Goal: Information Seeking & Learning: Learn about a topic

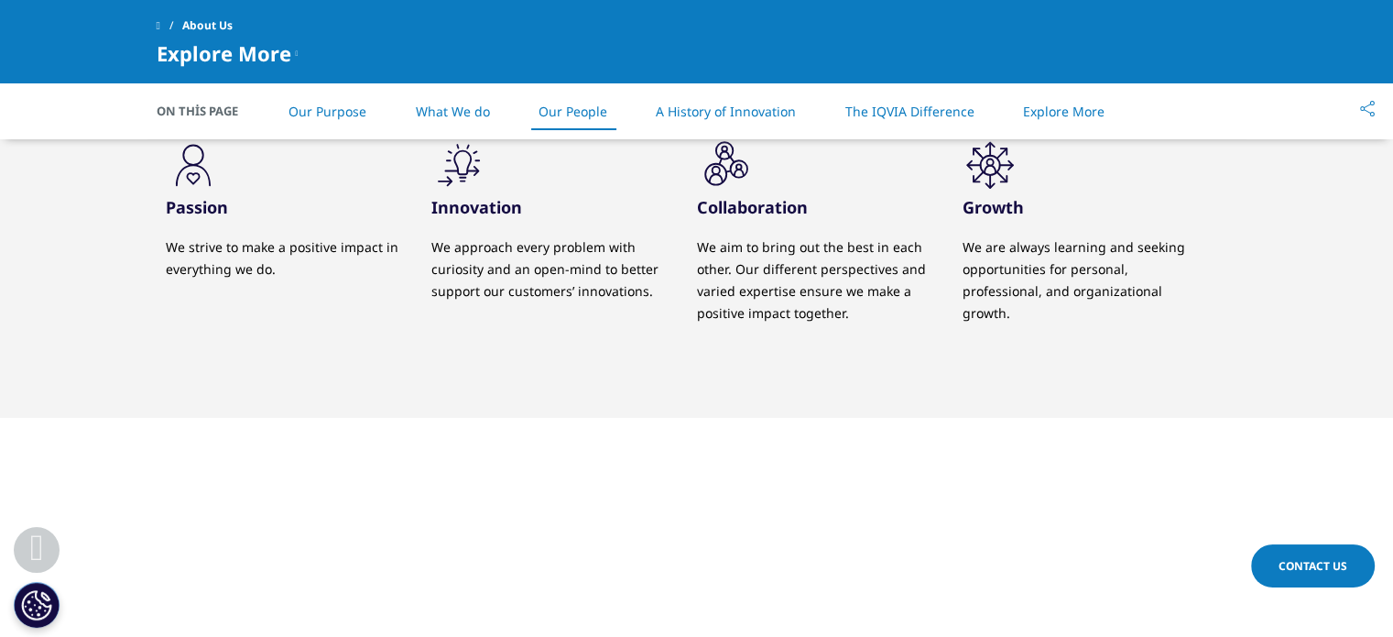
scroll to position [1924, 0]
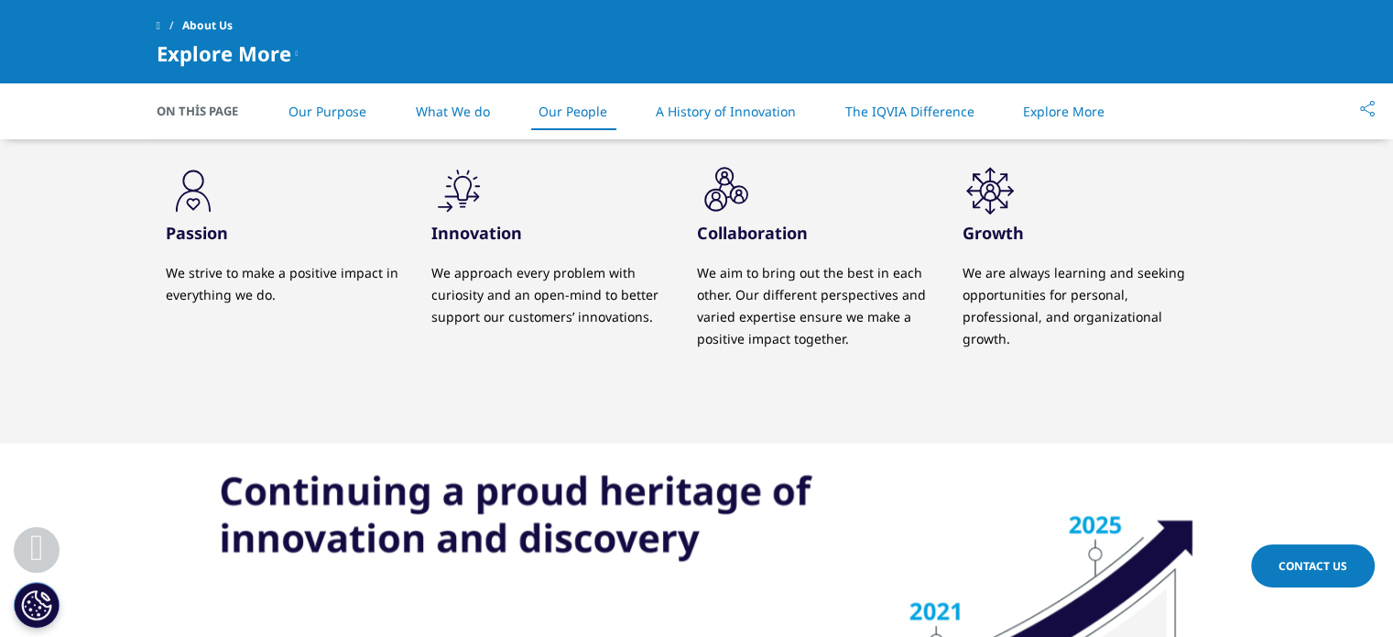
click at [464, 118] on link "What We do" at bounding box center [452, 111] width 74 height 17
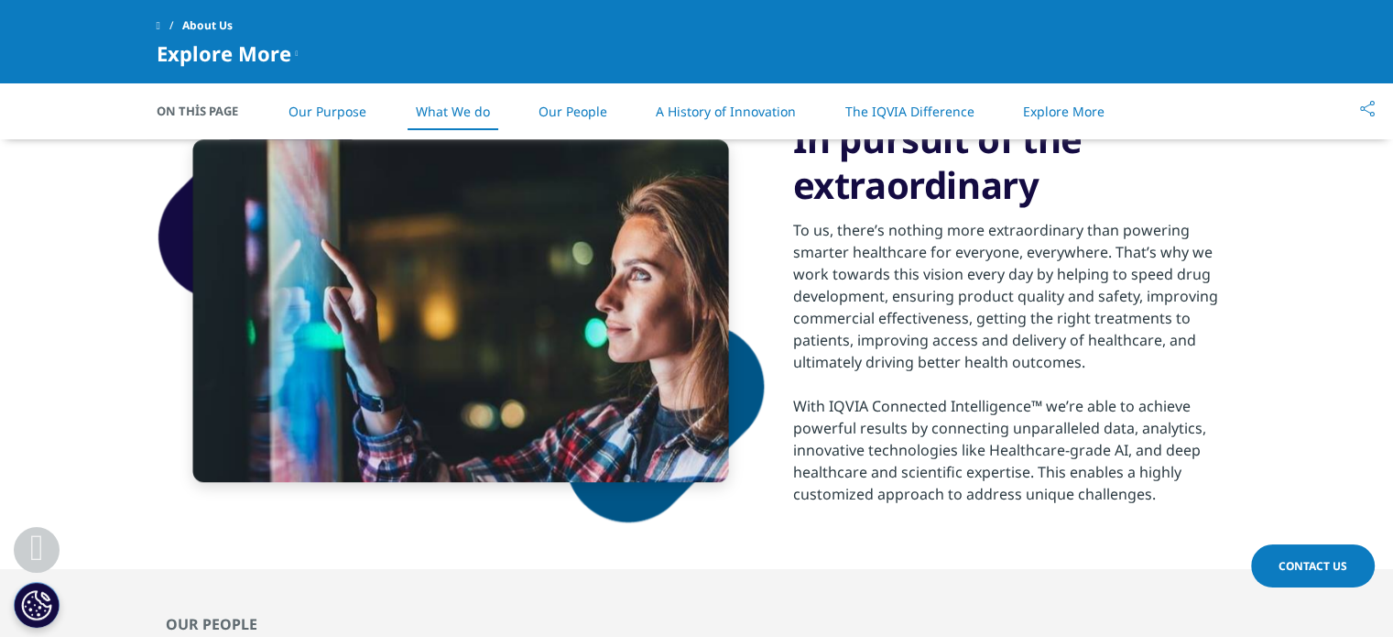
scroll to position [1283, 0]
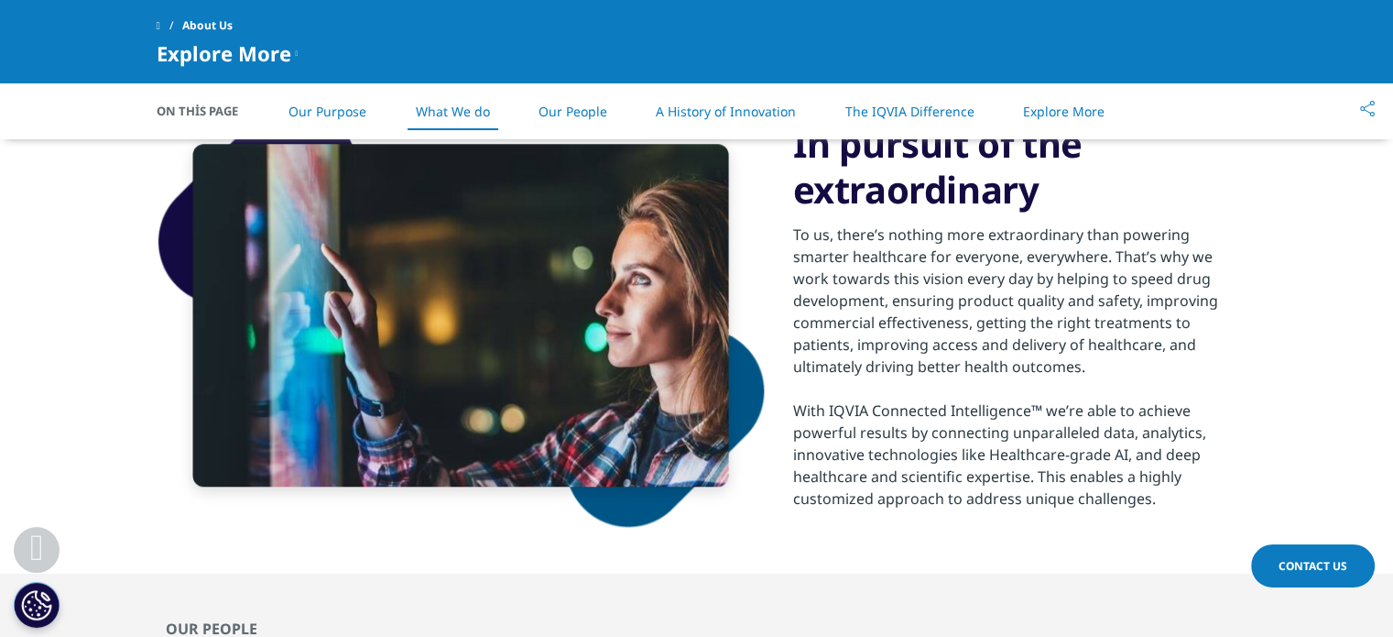
click at [965, 110] on link "The IQVIA Difference" at bounding box center [909, 111] width 129 height 17
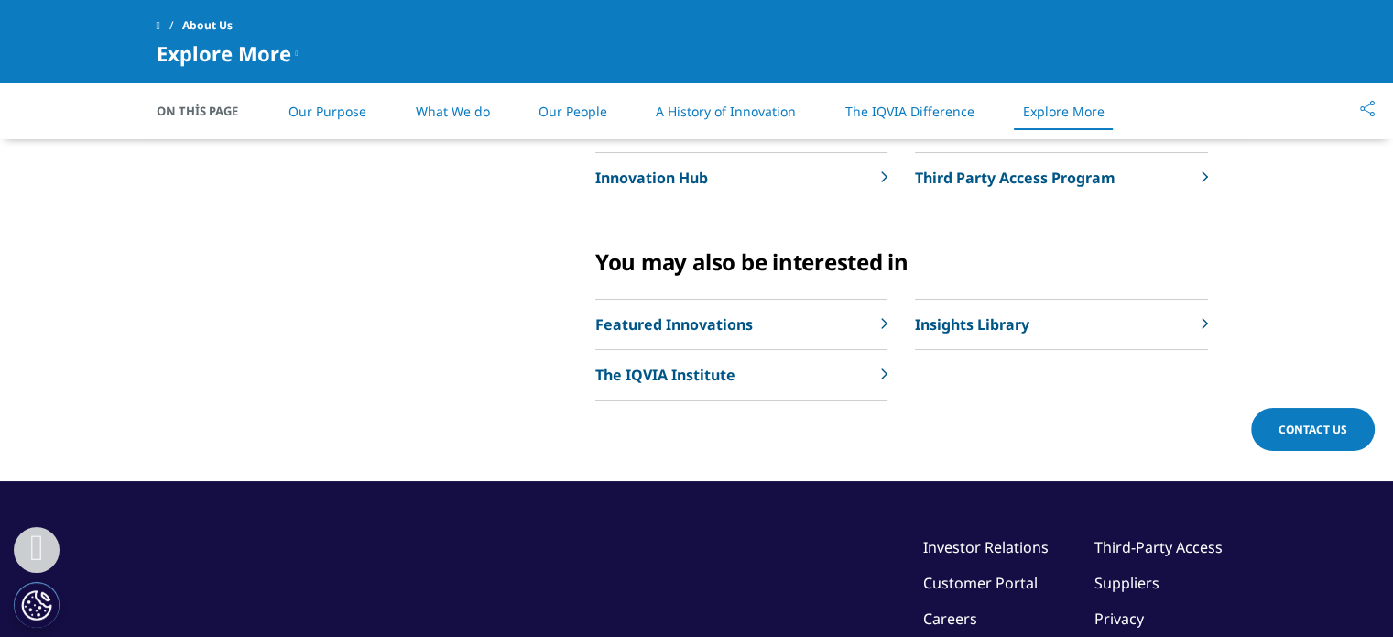
scroll to position [4799, 0]
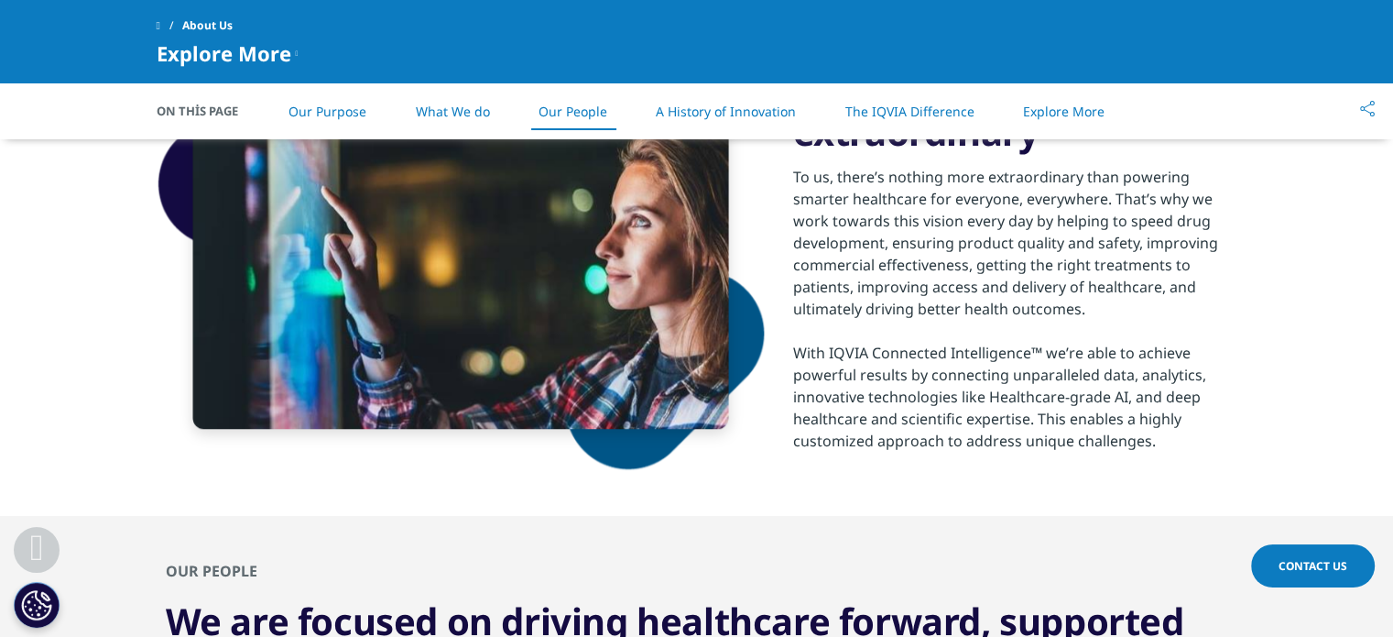
scroll to position [1924, 0]
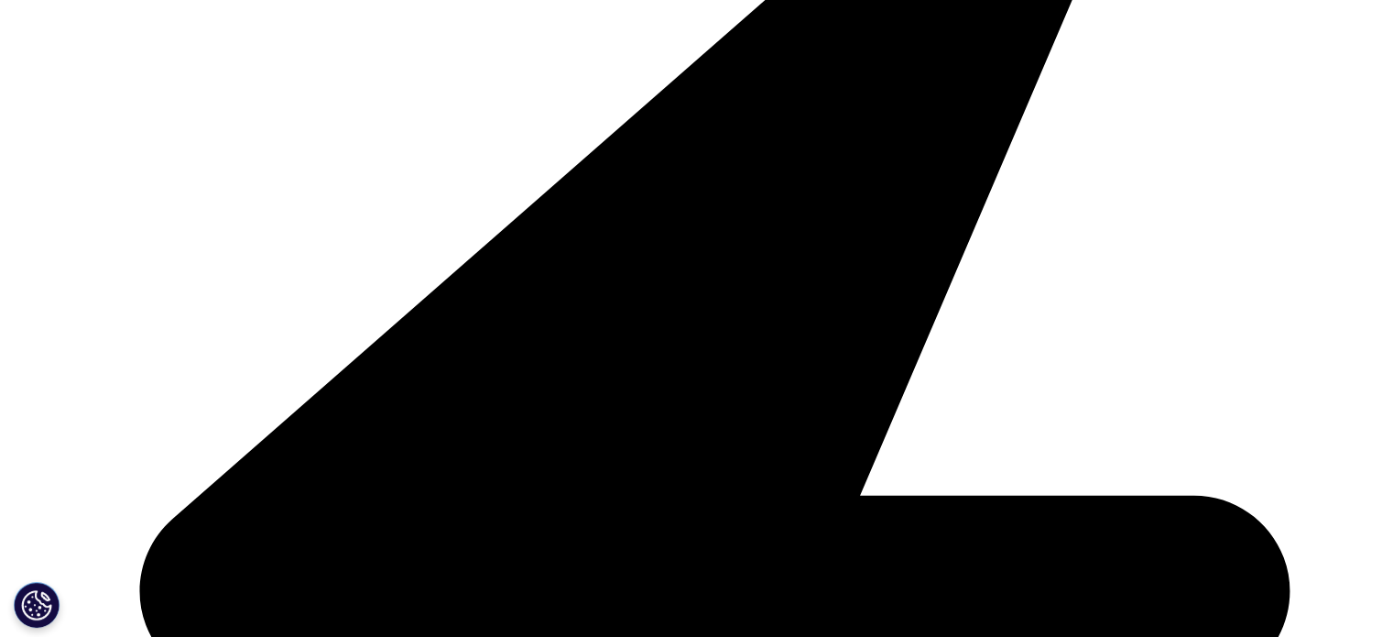
scroll to position [550, 0]
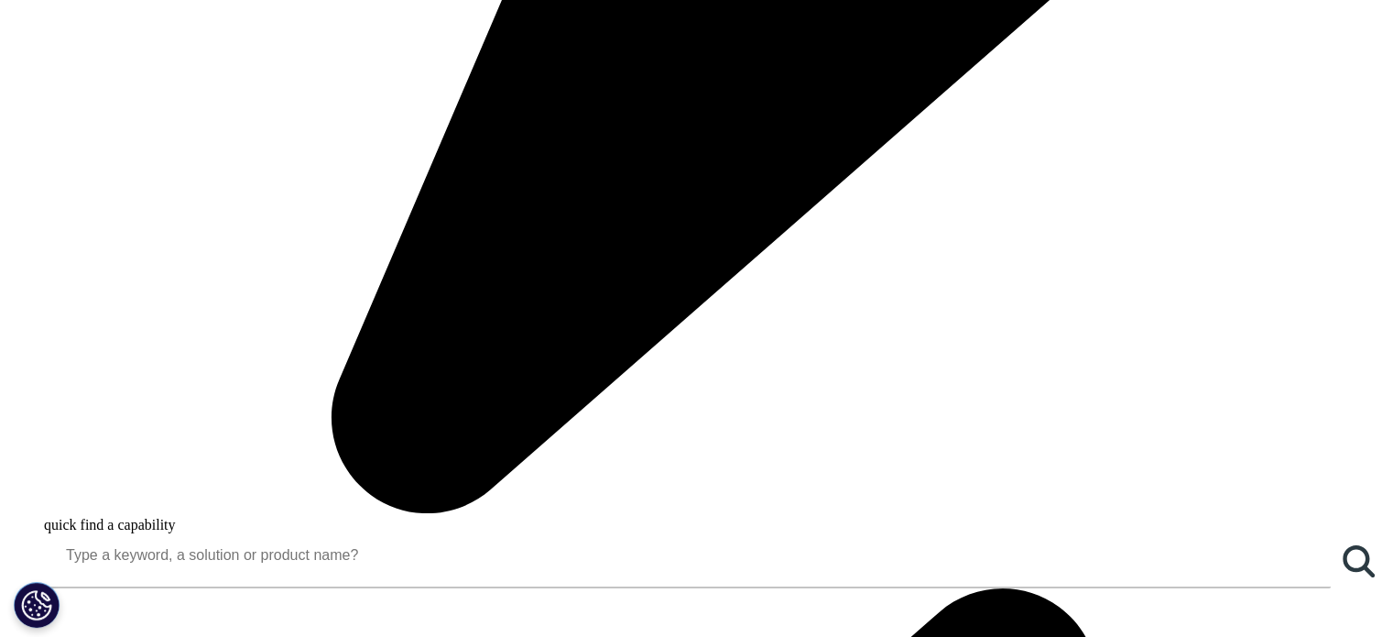
scroll to position [1099, 0]
